Goal: Task Accomplishment & Management: Manage account settings

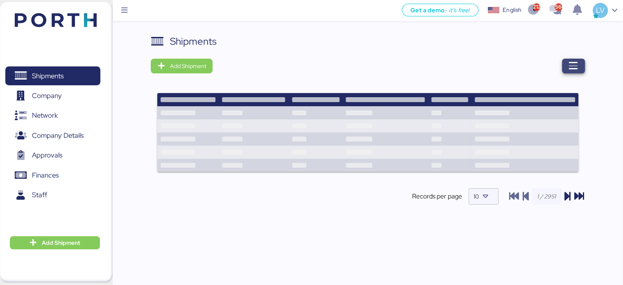
click at [571, 70] on icon "button" at bounding box center [573, 66] width 10 height 10
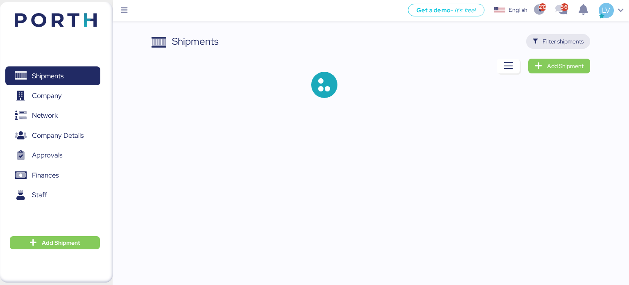
click at [583, 43] on span "Filter shipments" at bounding box center [563, 41] width 41 height 10
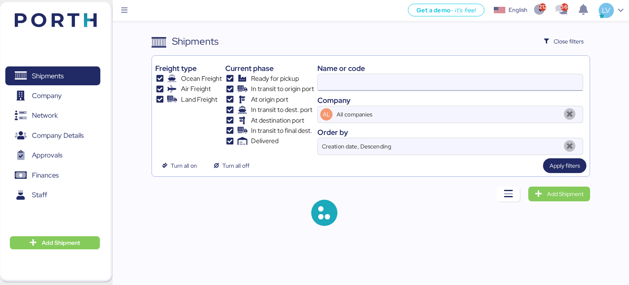
click at [450, 86] on input at bounding box center [450, 82] width 265 height 16
paste input "O0052000"
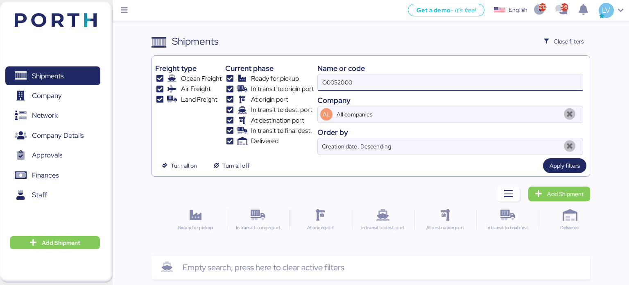
type input "O0052000"
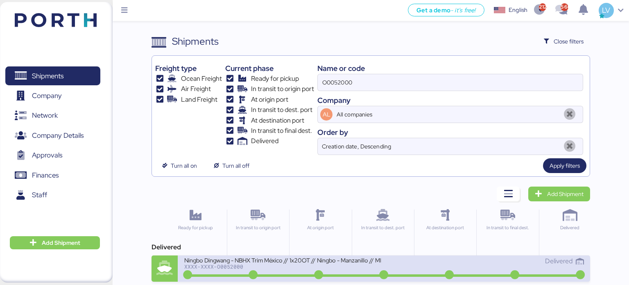
click at [446, 265] on div "Delivered" at bounding box center [484, 265] width 200 height 18
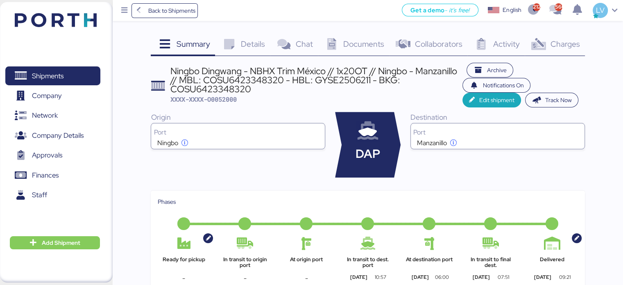
click at [569, 45] on span "Charges" at bounding box center [564, 43] width 29 height 11
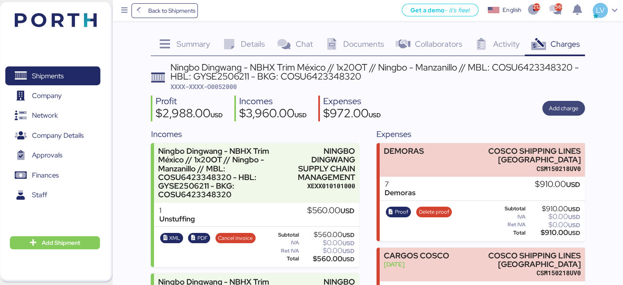
click at [550, 104] on span "Add charge" at bounding box center [563, 108] width 29 height 10
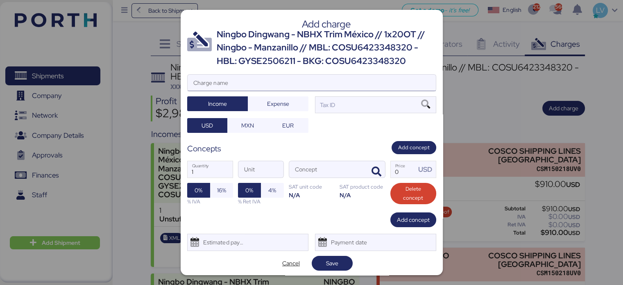
click at [269, 84] on input "Charge name" at bounding box center [312, 83] width 248 height 16
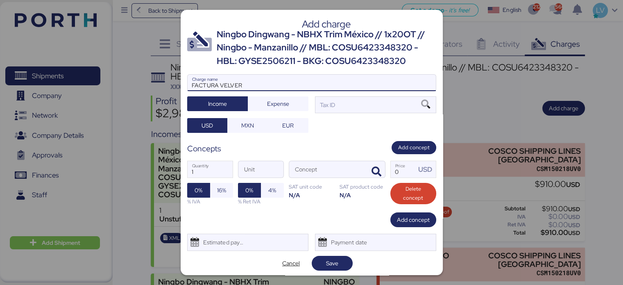
type input "FACTURA VELVER"
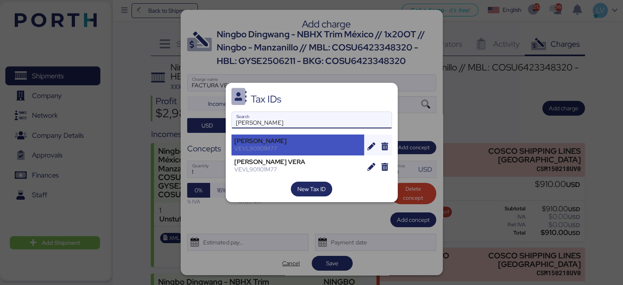
type input "[PERSON_NAME]"
click at [276, 145] on div "VEVL901101M77" at bounding box center [297, 148] width 127 height 7
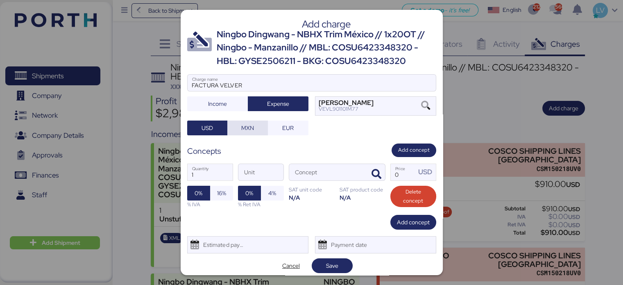
click at [244, 133] on span "MXN" at bounding box center [247, 128] width 13 height 10
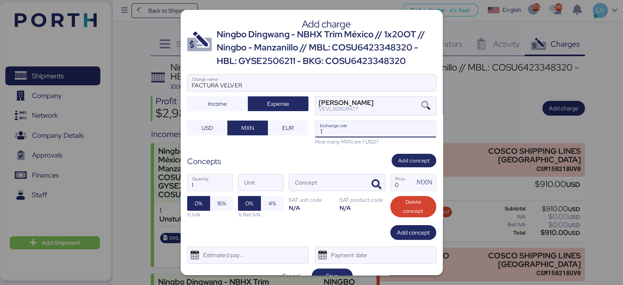
click at [339, 130] on input "1" at bounding box center [375, 129] width 120 height 16
paste input "18.6913"
type input "18.6913"
click at [370, 183] on span "button" at bounding box center [376, 184] width 17 height 17
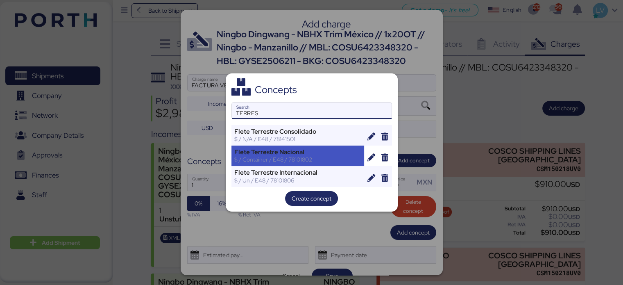
type input "TERRES"
click at [333, 158] on div "$ / Container / E48 / 78101802" at bounding box center [297, 159] width 127 height 7
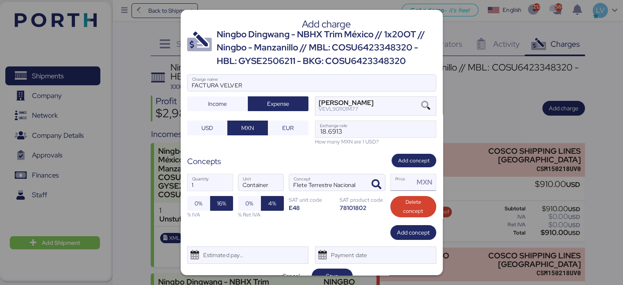
click at [401, 185] on input "Price MXN" at bounding box center [403, 182] width 24 height 16
type input "38000"
click at [421, 237] on span "Add concept" at bounding box center [413, 232] width 33 height 10
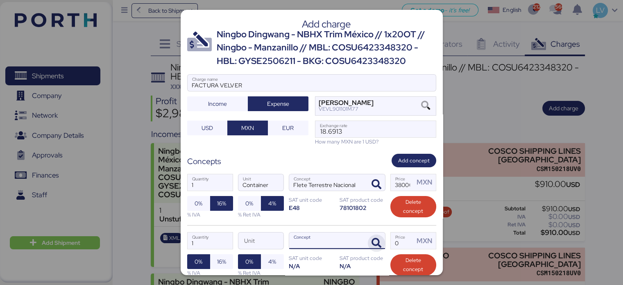
click at [368, 248] on span "button" at bounding box center [376, 242] width 17 height 17
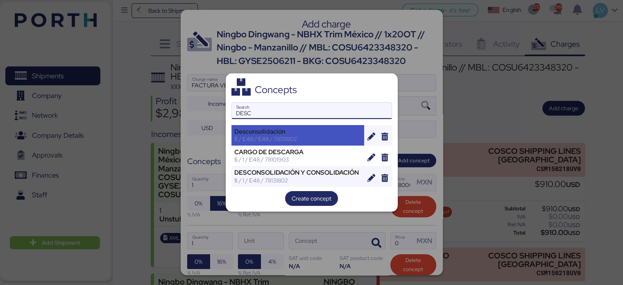
type input "DESC"
click at [297, 130] on div "Desconsolidación" at bounding box center [297, 131] width 127 height 7
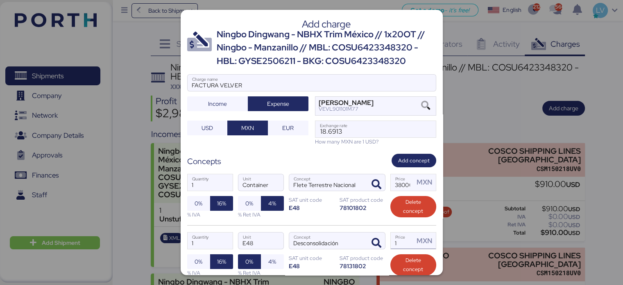
click at [403, 244] on input "1" at bounding box center [403, 240] width 24 height 16
type input "5000"
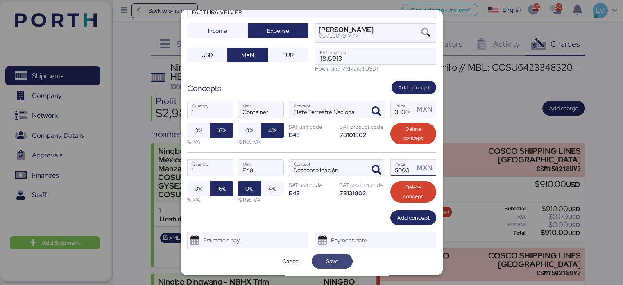
click at [326, 263] on span "Save" at bounding box center [332, 261] width 12 height 10
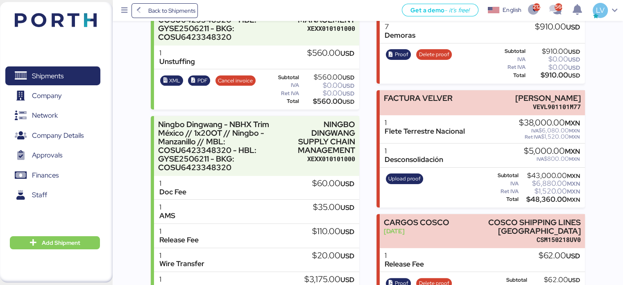
scroll to position [157, 0]
click at [400, 183] on span "Upload proof" at bounding box center [404, 178] width 32 height 9
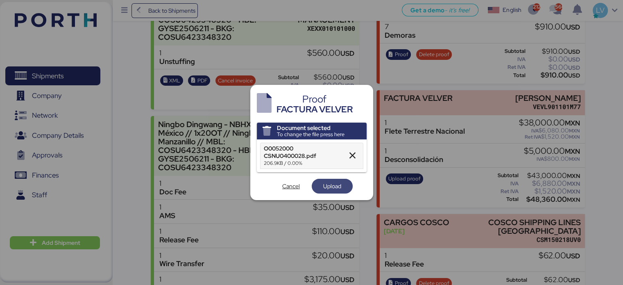
click at [324, 181] on span "Upload" at bounding box center [332, 185] width 28 height 11
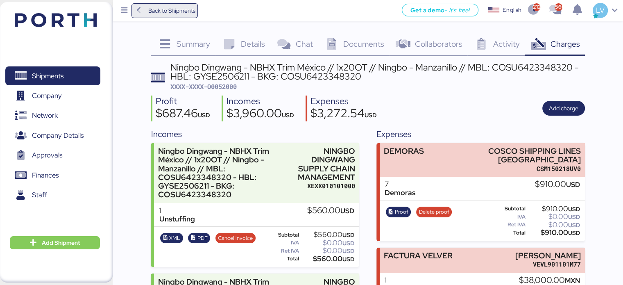
click at [175, 16] on span "Back to Shipments" at bounding box center [164, 10] width 61 height 15
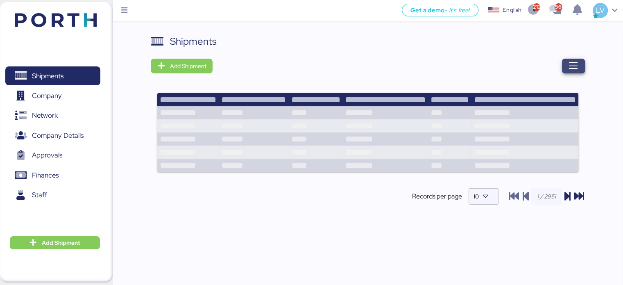
click at [570, 65] on icon "button" at bounding box center [573, 66] width 10 height 10
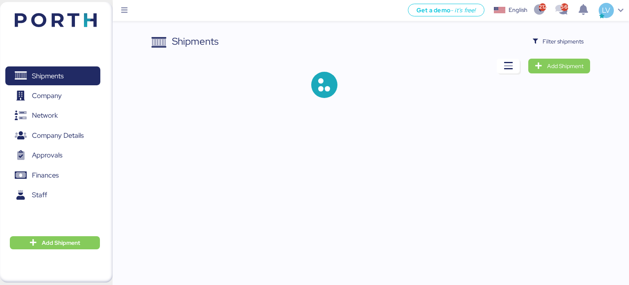
click at [556, 33] on div "Shipments Filter shipments Add Shipment" at bounding box center [314, 55] width 629 height 111
click at [552, 46] on span "Filter shipments" at bounding box center [563, 41] width 41 height 10
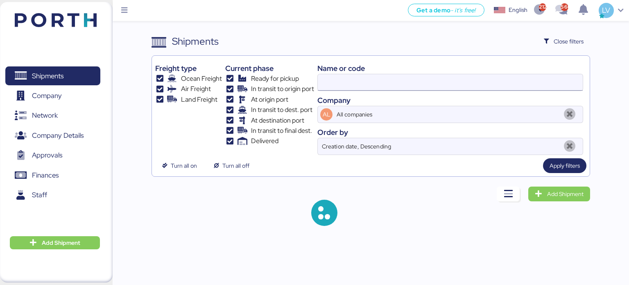
click at [478, 86] on input at bounding box center [450, 82] width 265 height 16
paste input "O0051972"
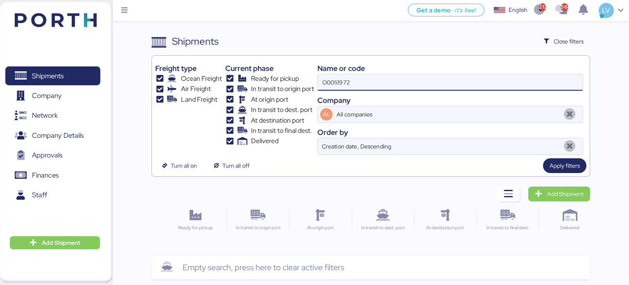
type input "O0051972"
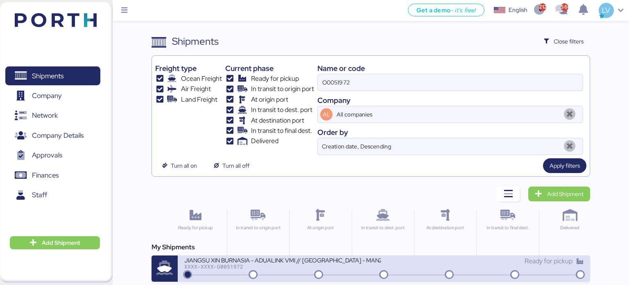
click at [311, 262] on div "JIANGSU XIN BURNASIA - ADUALINK VMI // [GEOGRAPHIC_DATA] - MANZANILLO // MBL: E…" at bounding box center [282, 259] width 197 height 7
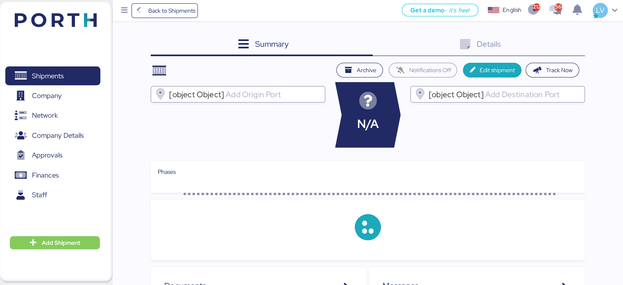
click at [555, 29] on div "Summary 0 Details 0 Archive Notifications Off Edit shipment Track Now [object O…" at bounding box center [311, 239] width 623 height 479
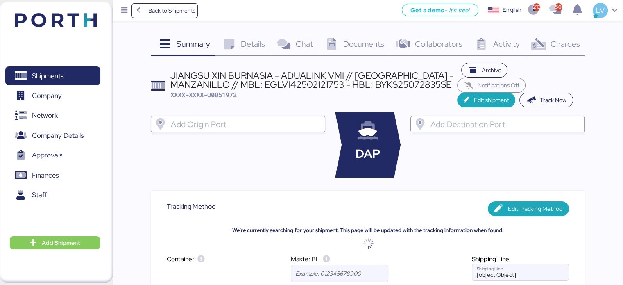
click at [577, 38] on span "Charges" at bounding box center [564, 43] width 29 height 11
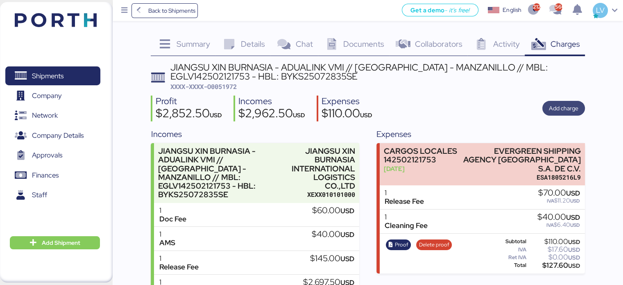
click at [545, 104] on span "Add charge" at bounding box center [563, 108] width 43 height 15
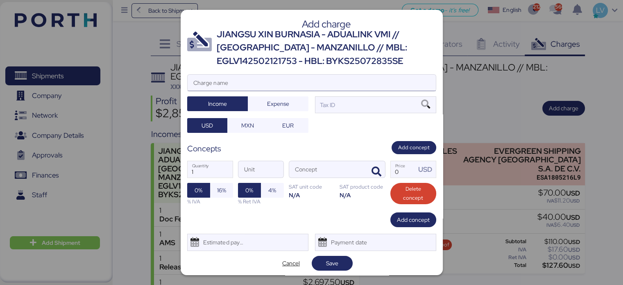
click at [298, 84] on input "Charge name" at bounding box center [312, 83] width 248 height 16
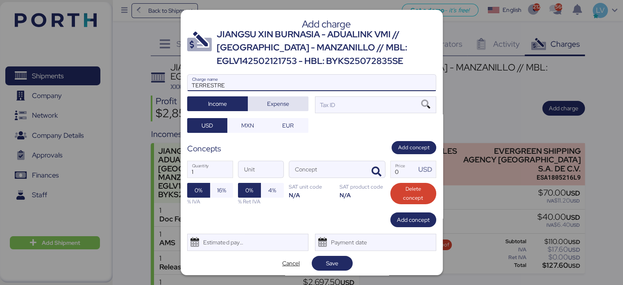
type input "TERRESTRE"
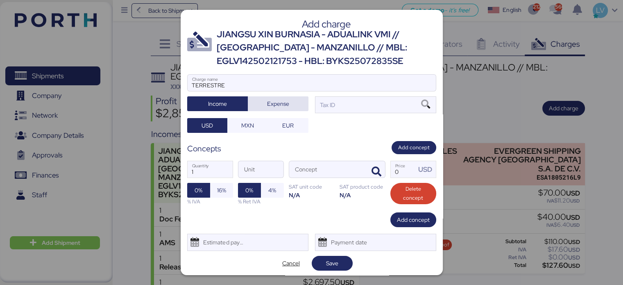
click at [281, 106] on span "Expense" at bounding box center [278, 104] width 22 height 10
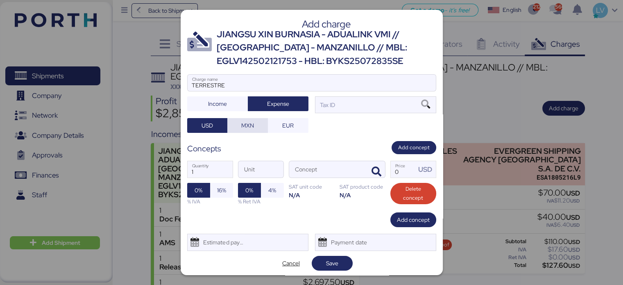
click at [247, 126] on span "MXN" at bounding box center [247, 125] width 13 height 10
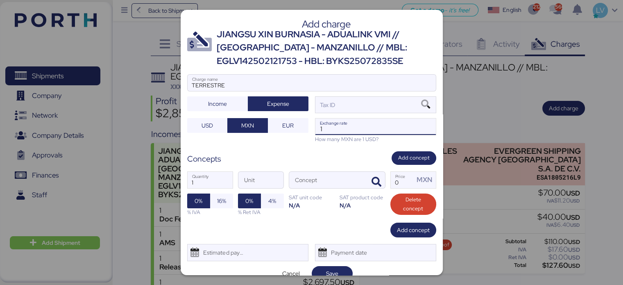
click at [323, 131] on input "1" at bounding box center [375, 126] width 120 height 16
paste input "8.6913"
type input "18.6913"
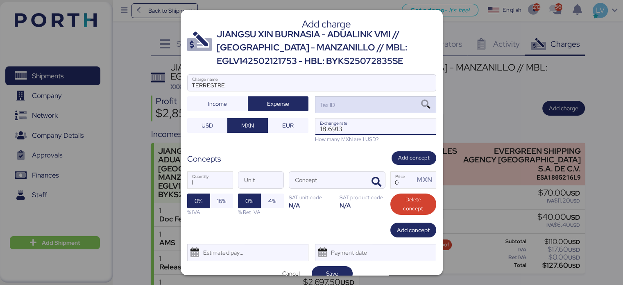
click at [334, 105] on div "Tax ID" at bounding box center [375, 104] width 121 height 16
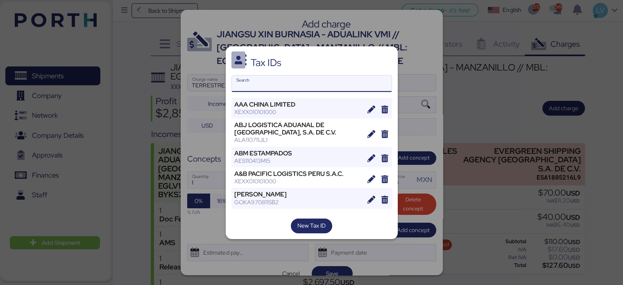
click at [269, 82] on input "Search" at bounding box center [312, 83] width 160 height 16
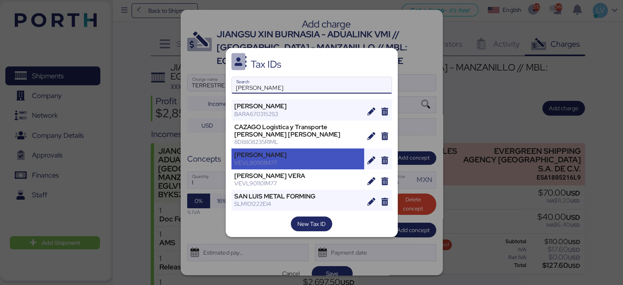
type input "[PERSON_NAME]"
click at [294, 165] on div "VEVL901101M77" at bounding box center [297, 162] width 127 height 7
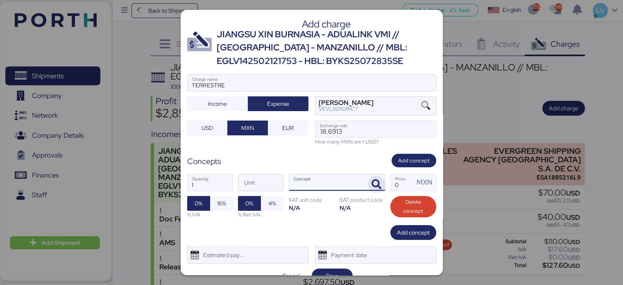
click at [371, 189] on icon "button" at bounding box center [376, 184] width 10 height 10
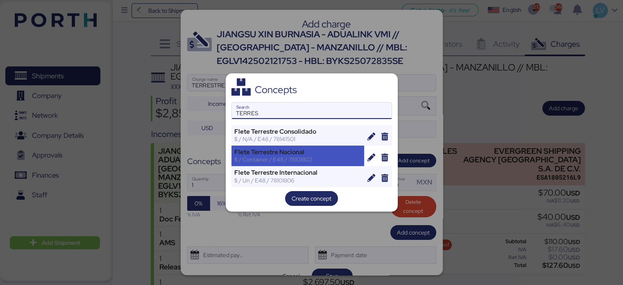
type input "TERRES"
click at [305, 159] on div "$ / Container / E48 / 78101802" at bounding box center [297, 159] width 127 height 7
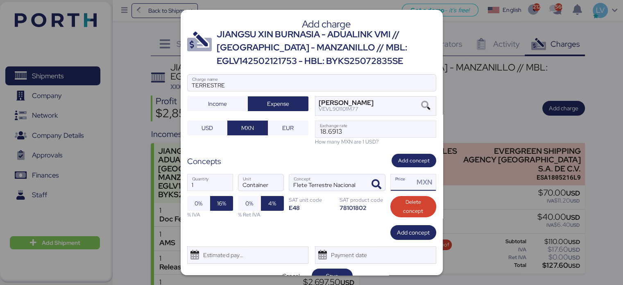
click at [396, 185] on input "Price MXN" at bounding box center [403, 182] width 24 height 16
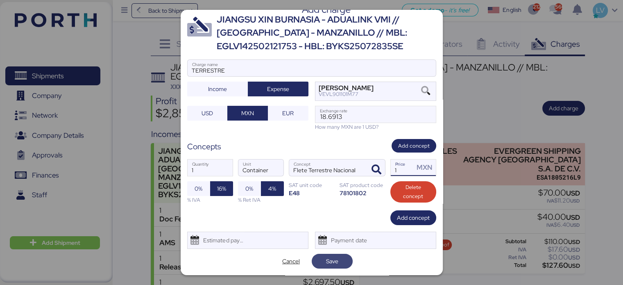
type input "1"
click at [329, 262] on span "Save" at bounding box center [332, 261] width 12 height 10
